Goal: Navigation & Orientation: Find specific page/section

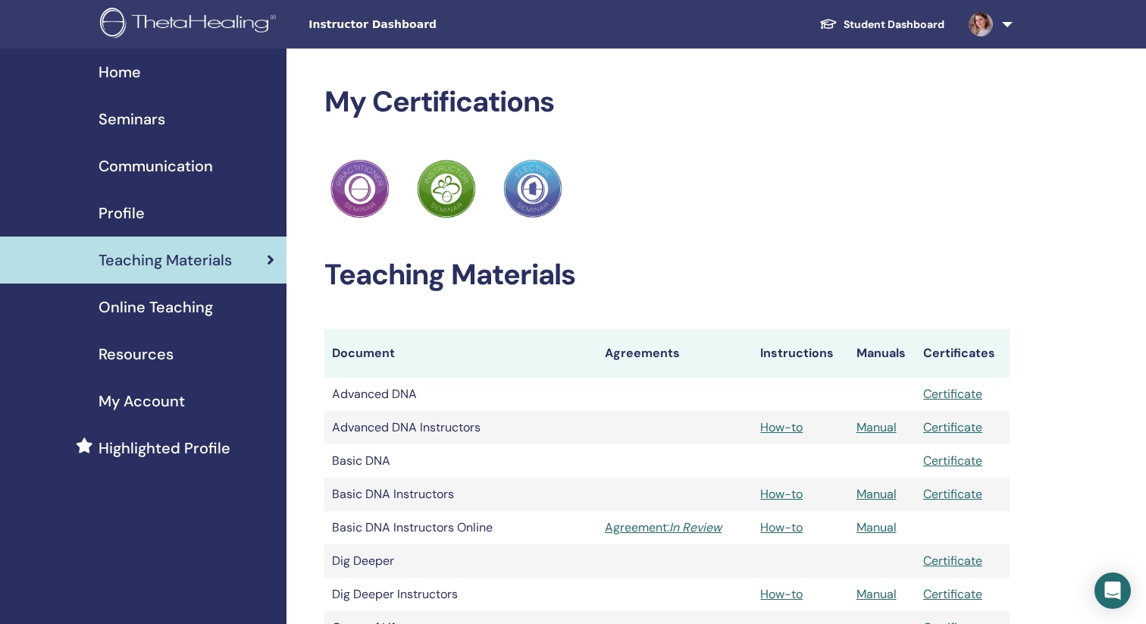
scroll to position [245, 0]
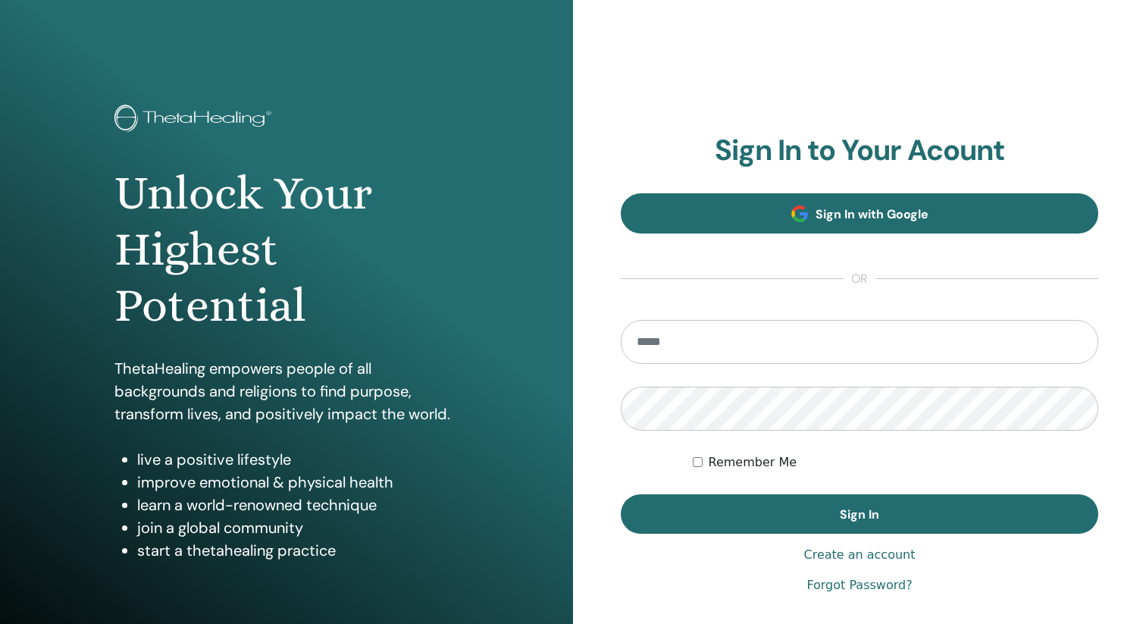
type input "**********"
click at [898, 223] on link "Sign In with Google" at bounding box center [859, 213] width 477 height 40
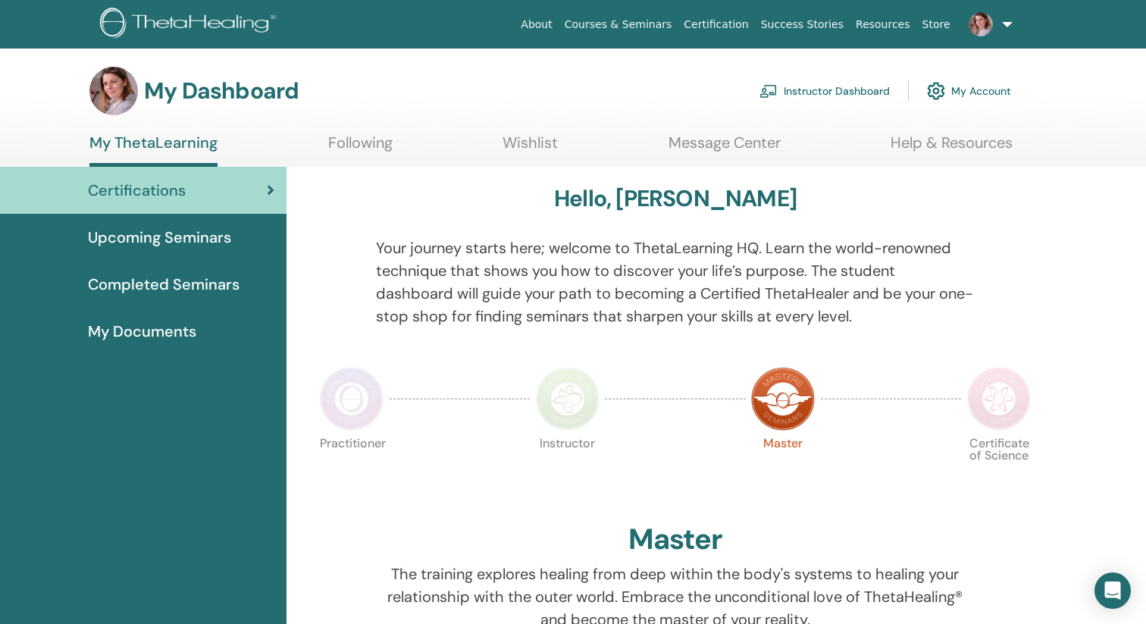
click at [829, 92] on link "Instructor Dashboard" at bounding box center [824, 90] width 130 height 33
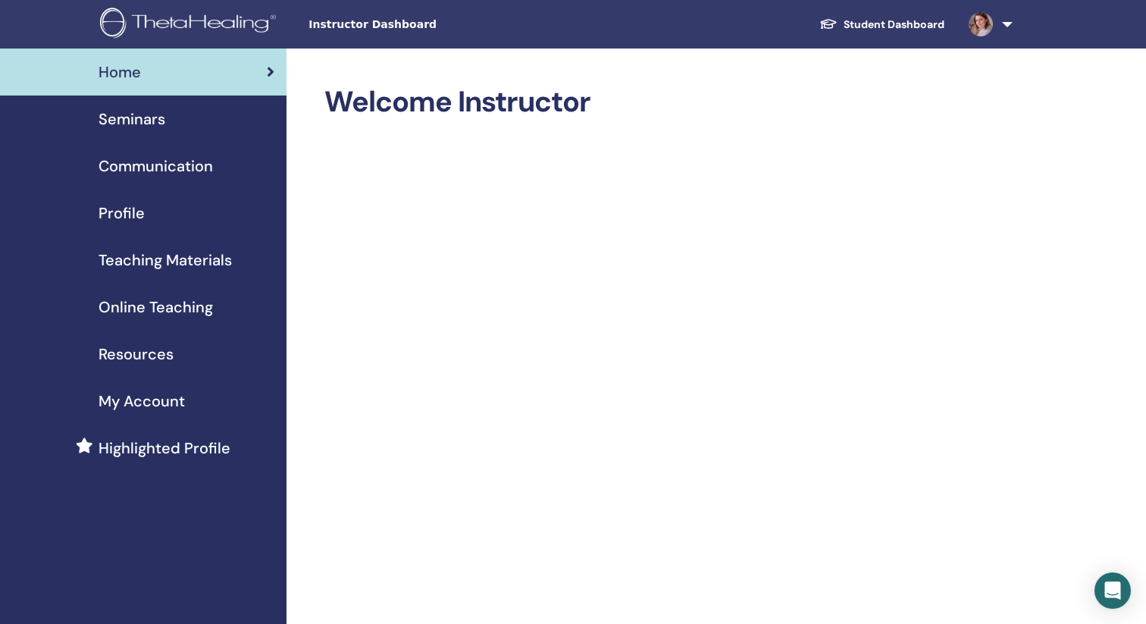
click at [142, 261] on span "Teaching Materials" at bounding box center [164, 260] width 133 height 23
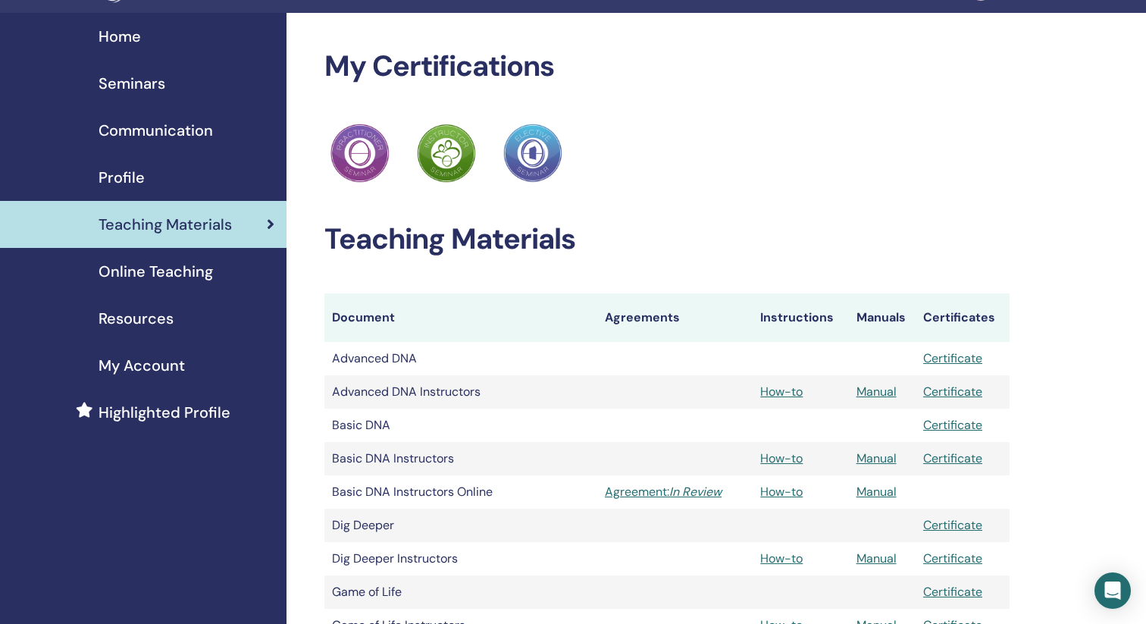
scroll to position [14, 0]
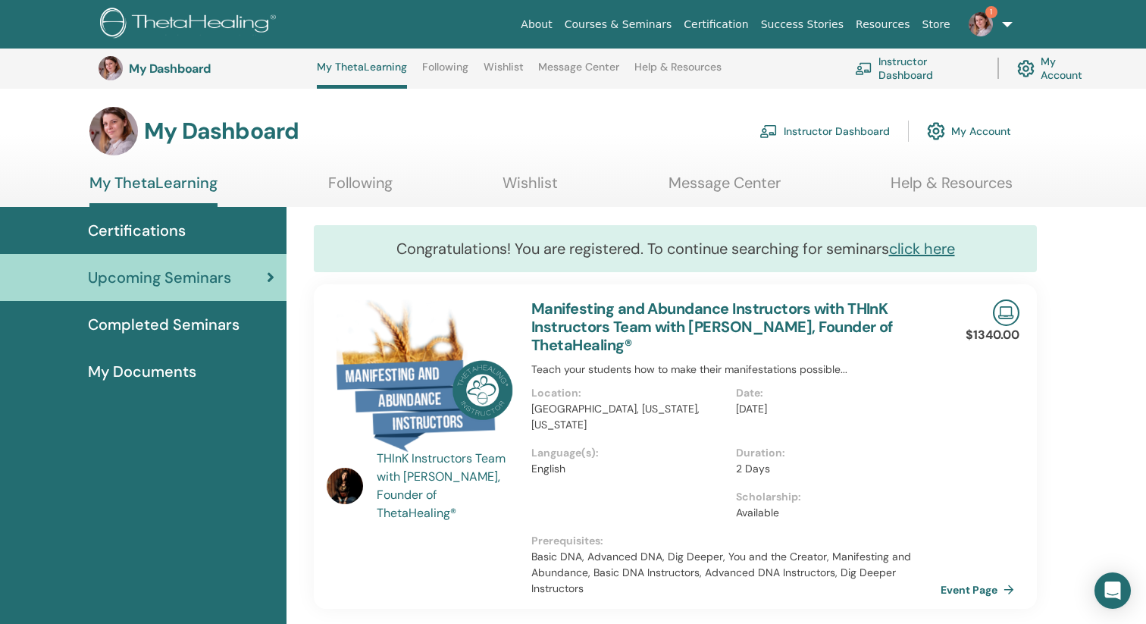
click at [992, 27] on span "1" at bounding box center [980, 23] width 36 height 12
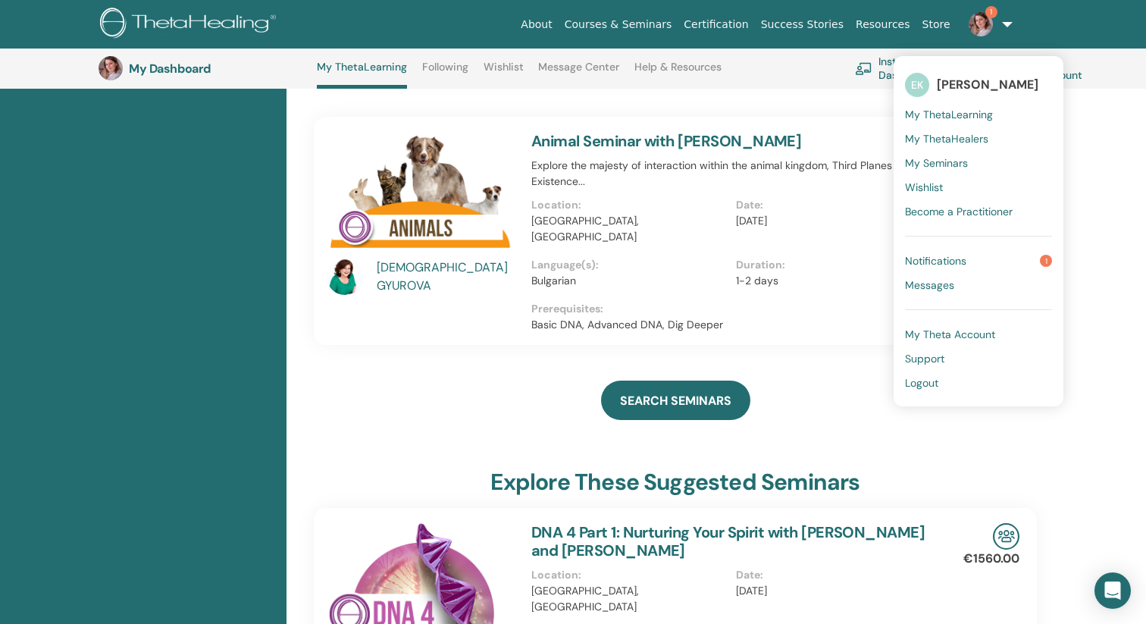
click at [961, 264] on span "Notifications" at bounding box center [935, 261] width 61 height 14
